Goal: Transaction & Acquisition: Purchase product/service

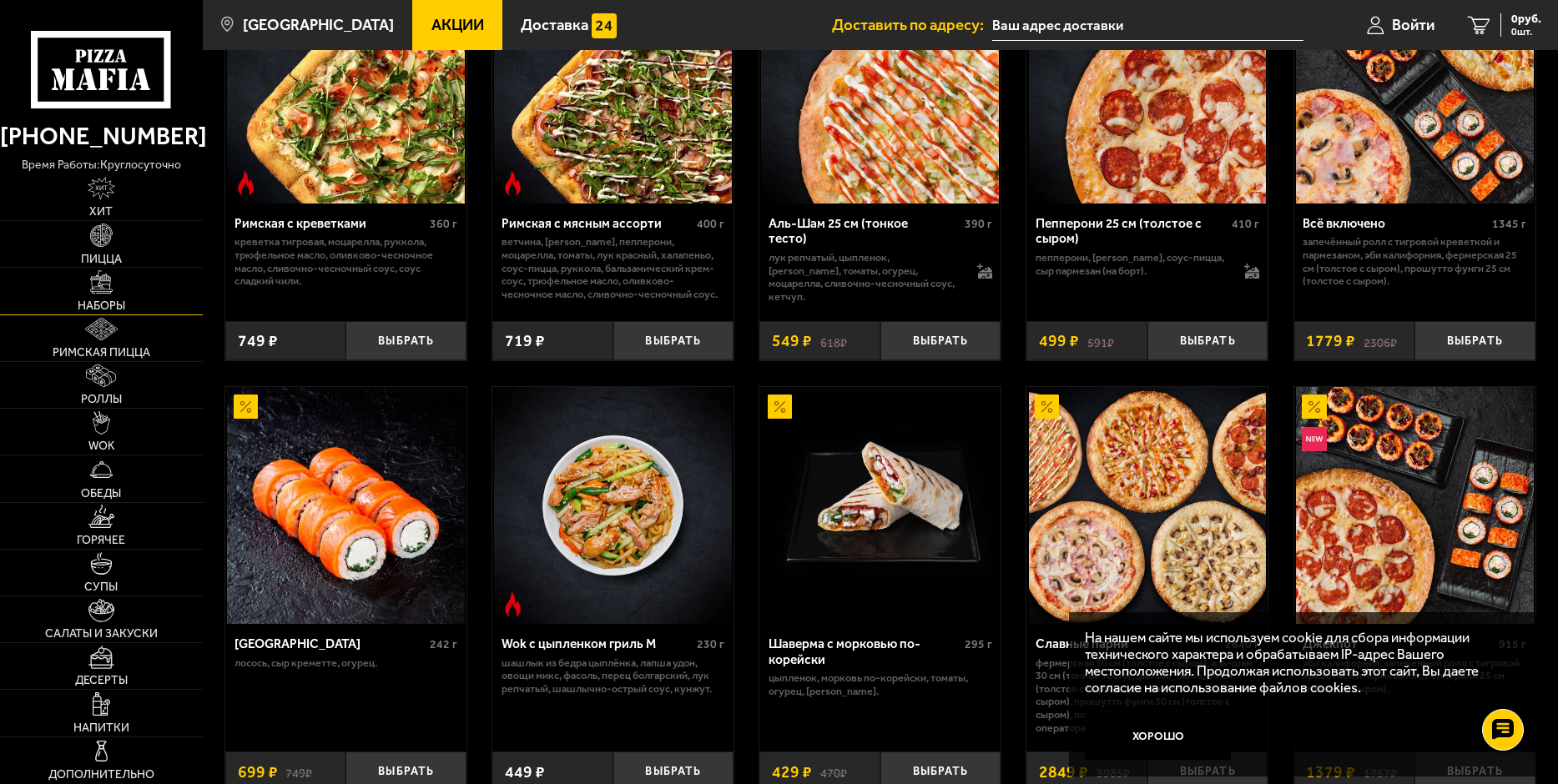
scroll to position [334, 0]
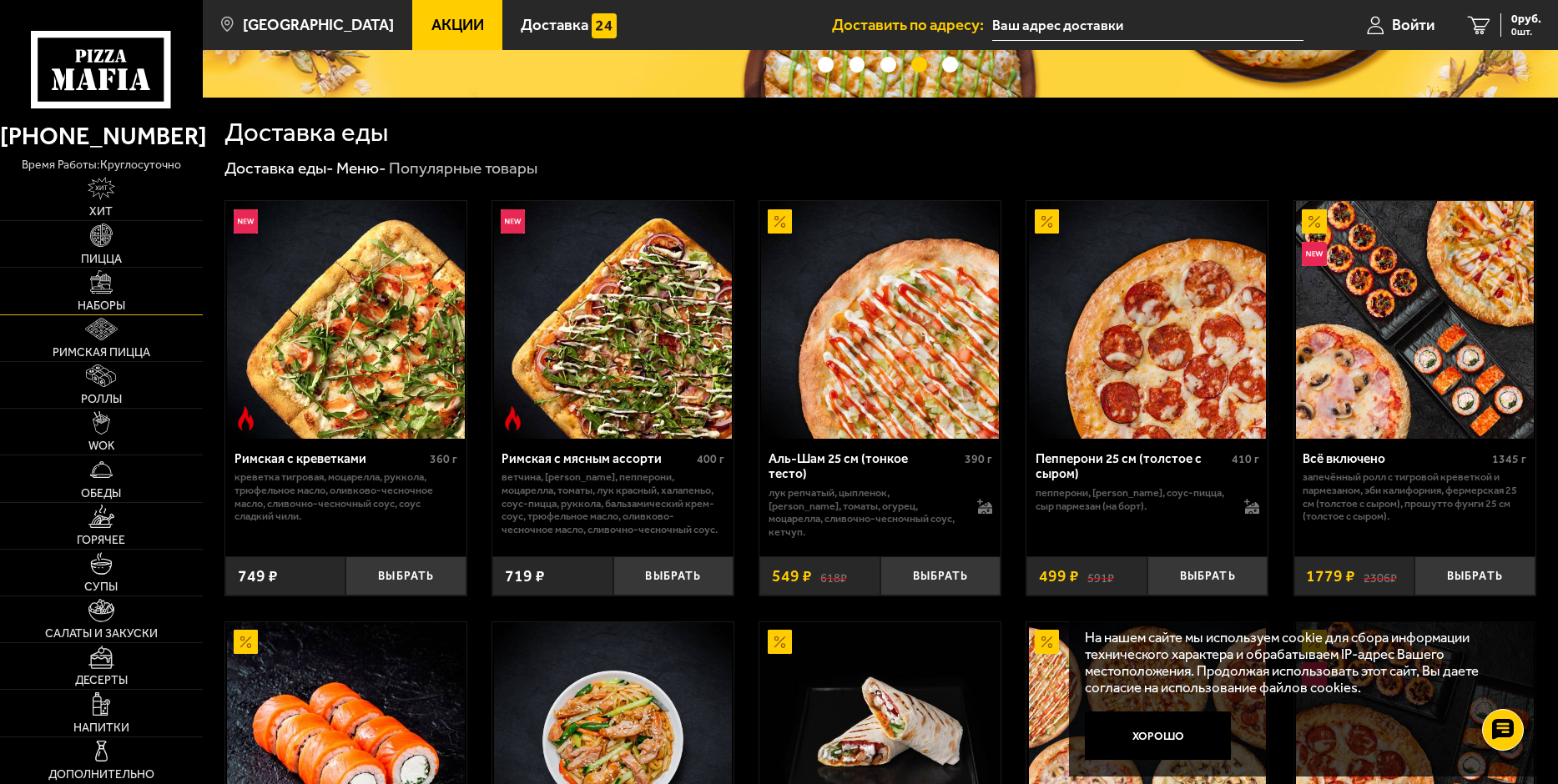
click at [89, 290] on link "Наборы" at bounding box center [101, 291] width 202 height 46
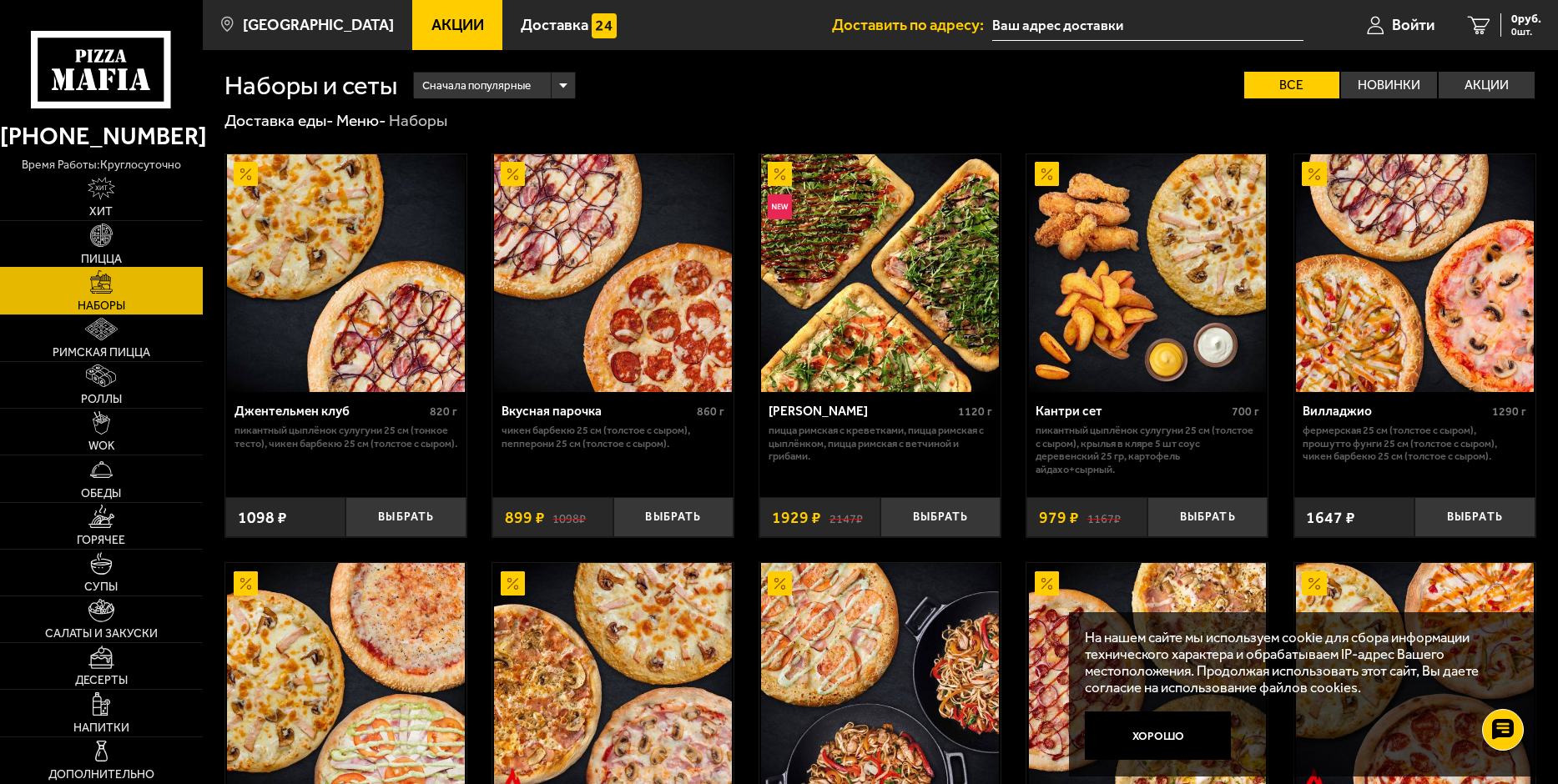
click at [103, 248] on link "Пицца" at bounding box center [101, 244] width 202 height 46
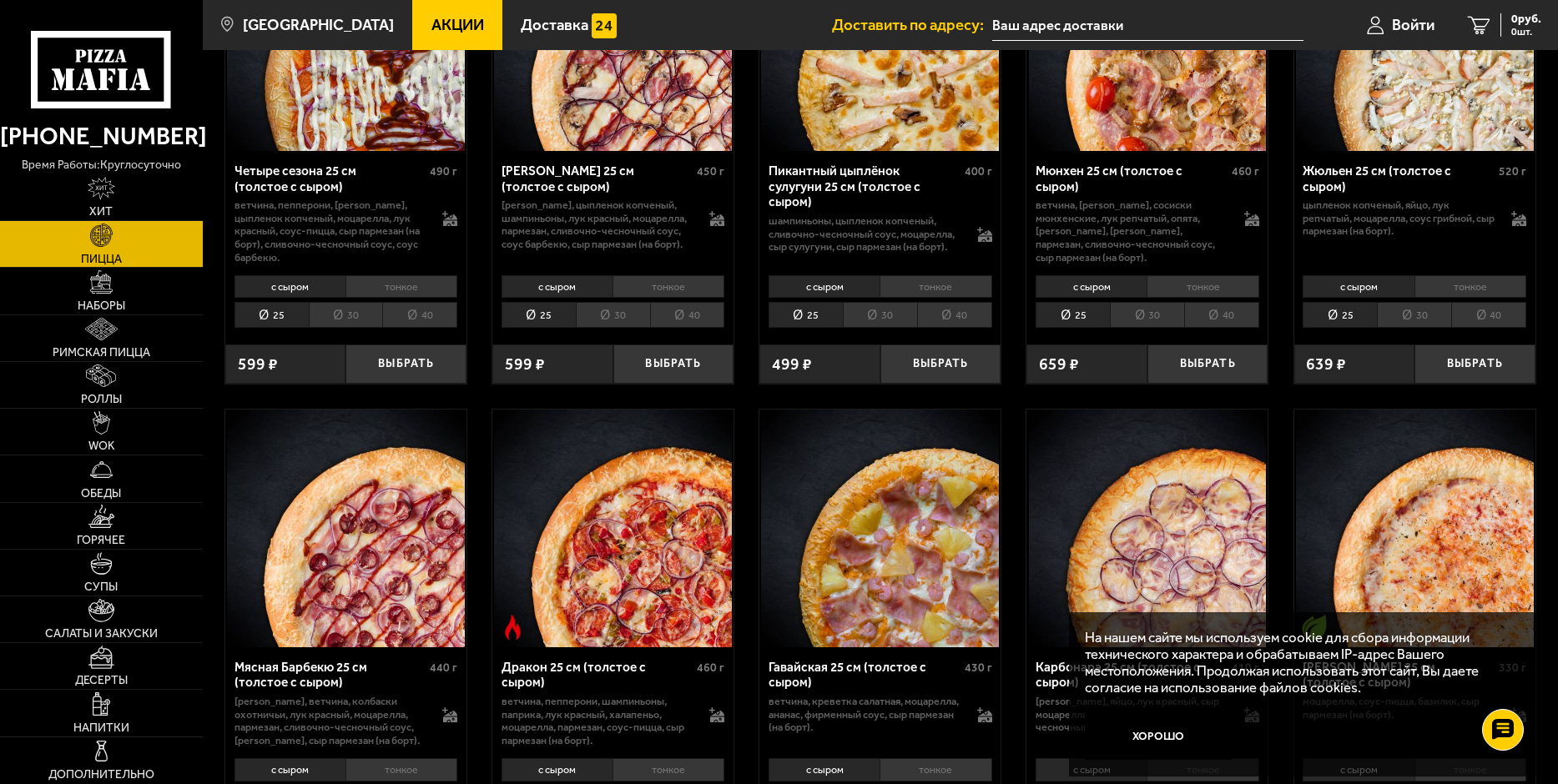
scroll to position [2753, 0]
